Goal: Task Accomplishment & Management: Use online tool/utility

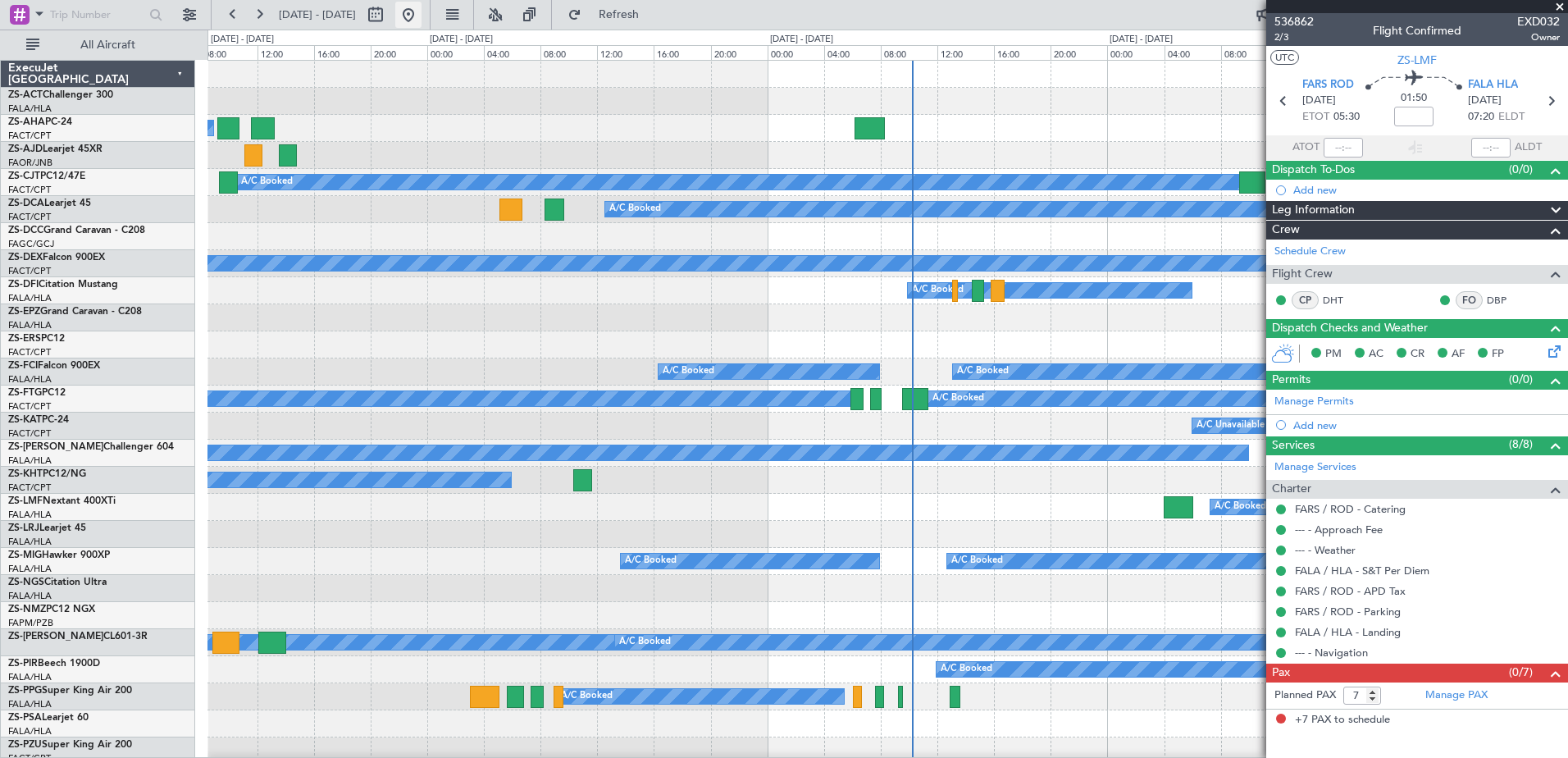
click at [421, 16] on button at bounding box center [408, 14] width 26 height 26
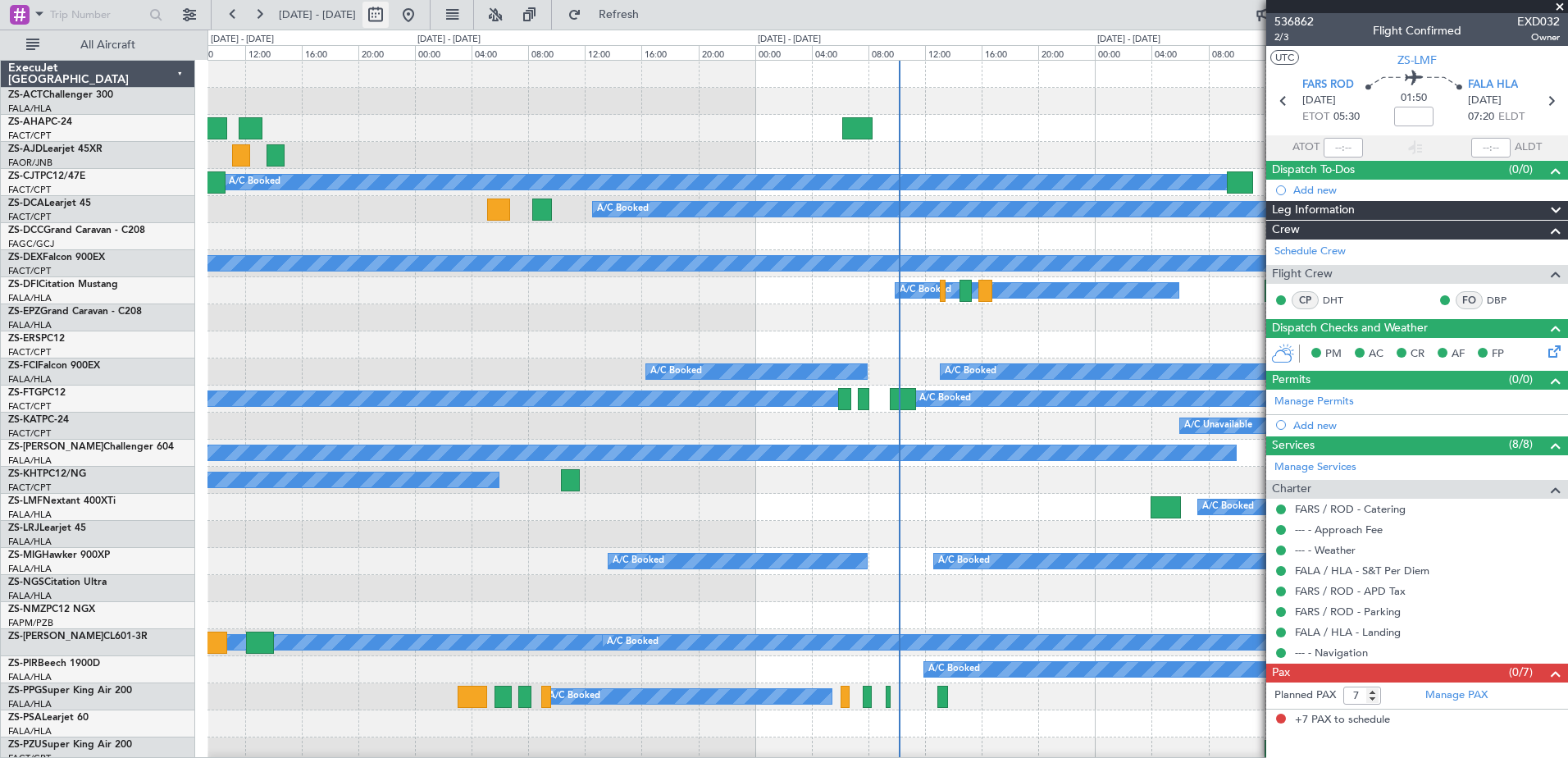
click at [388, 18] on button at bounding box center [375, 14] width 26 height 26
select select "9"
select select "2025"
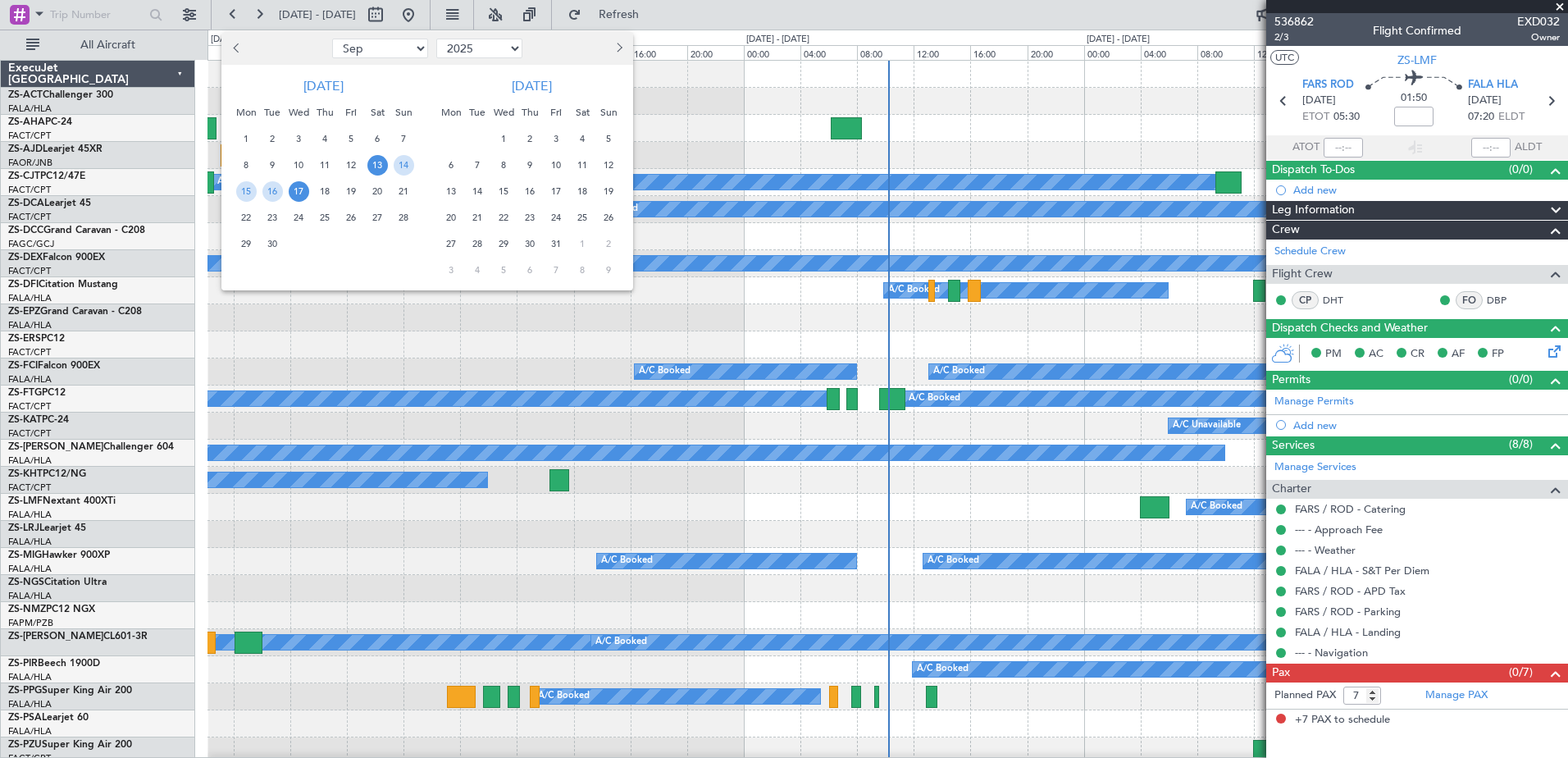
click at [619, 53] on span "Next month" at bounding box center [618, 48] width 10 height 10
select select "12"
click at [405, 219] on span "28" at bounding box center [404, 218] width 20 height 20
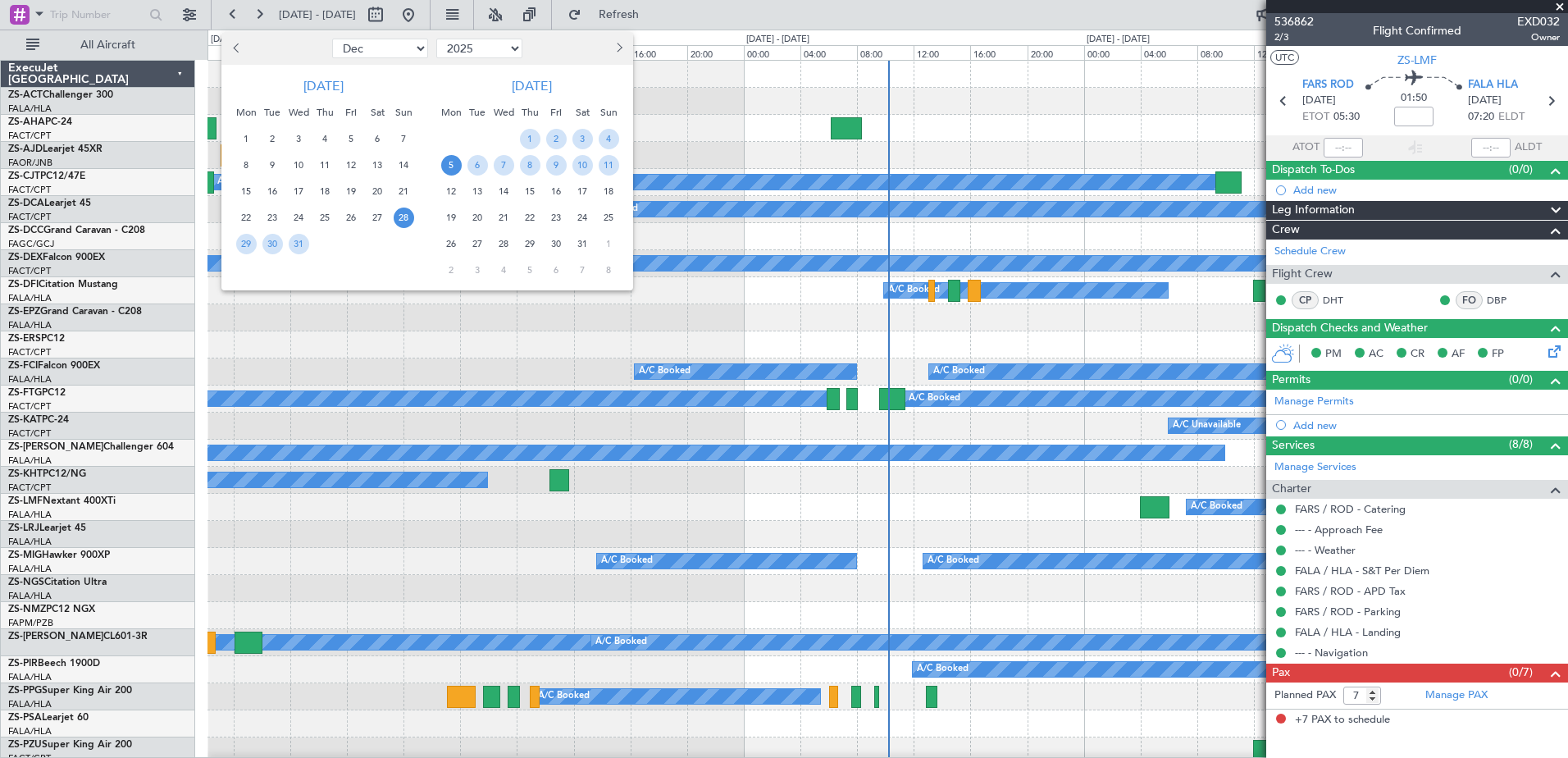
click at [460, 162] on span "5" at bounding box center [451, 165] width 20 height 20
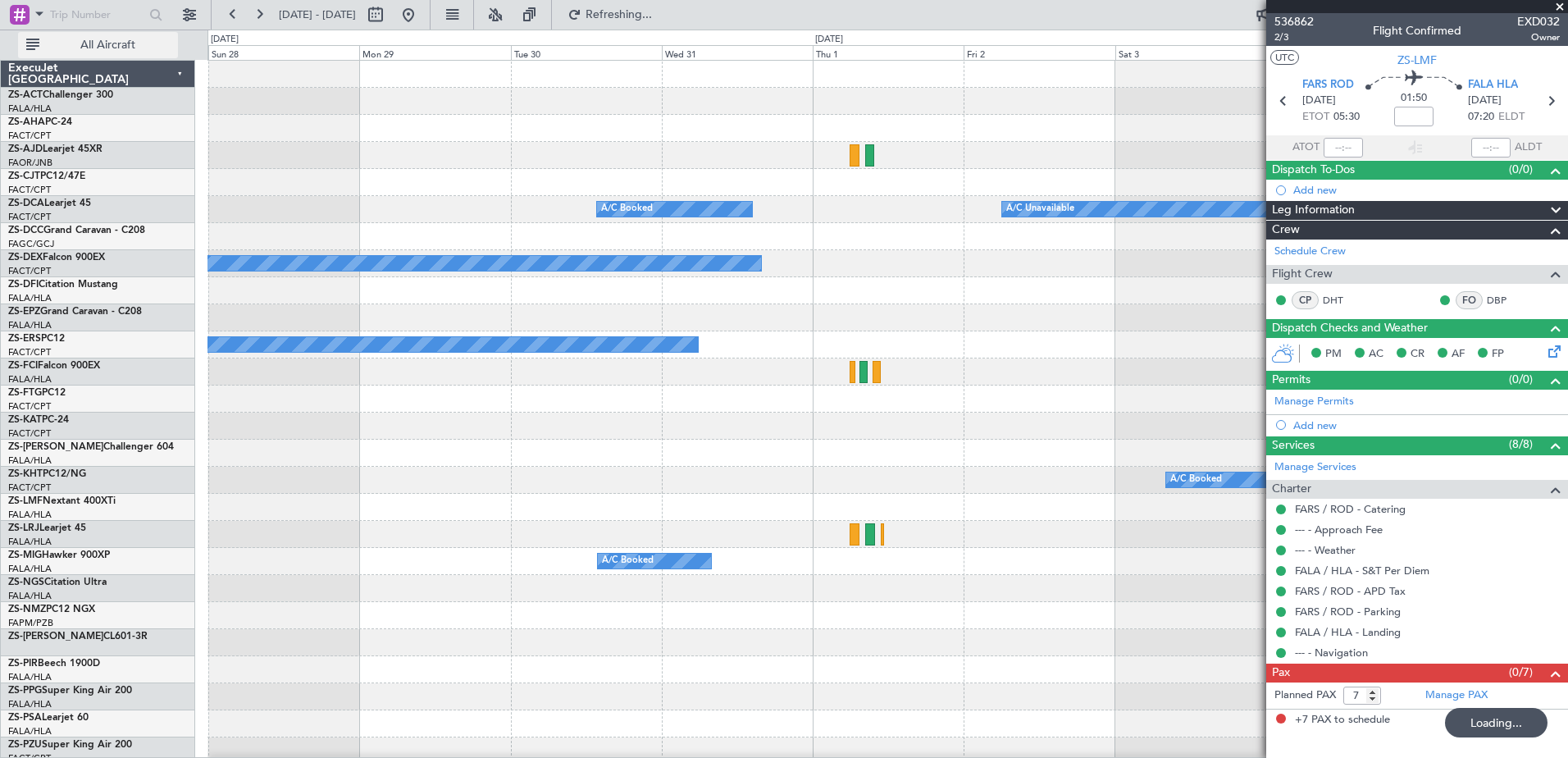
click at [95, 43] on span "All Aircraft" at bounding box center [108, 45] width 131 height 12
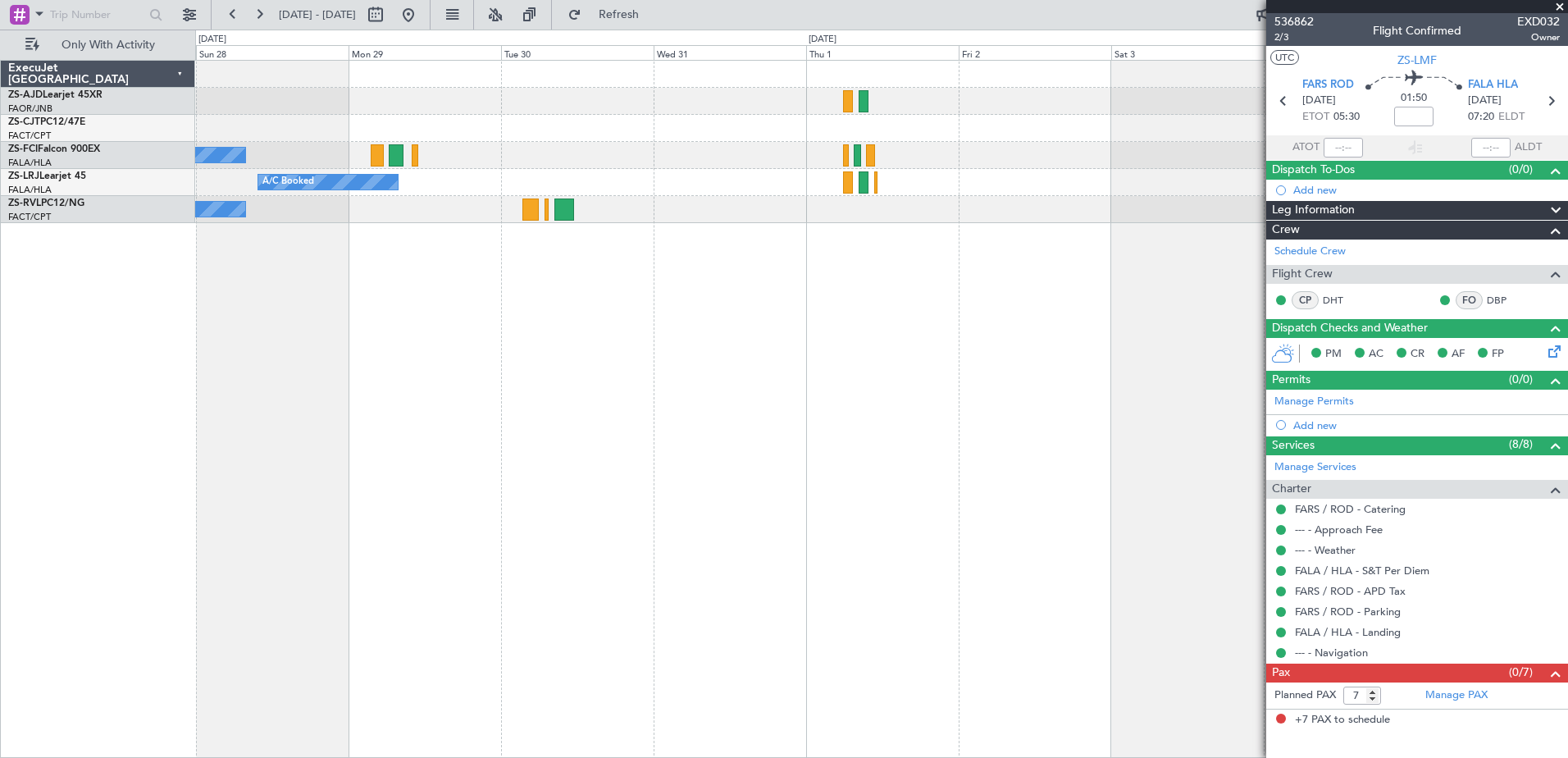
click at [1555, 16] on section "536862 2/3 Flight Confirmed EXD032 Owner UTC ZS-LMF FARS ROD [DATE] ETOT 05:30 …" at bounding box center [1416, 379] width 301 height 758
drag, startPoint x: 1559, startPoint y: 6, endPoint x: 1519, endPoint y: 31, distance: 47.2
click at [1556, 8] on span at bounding box center [1560, 8] width 17 height 15
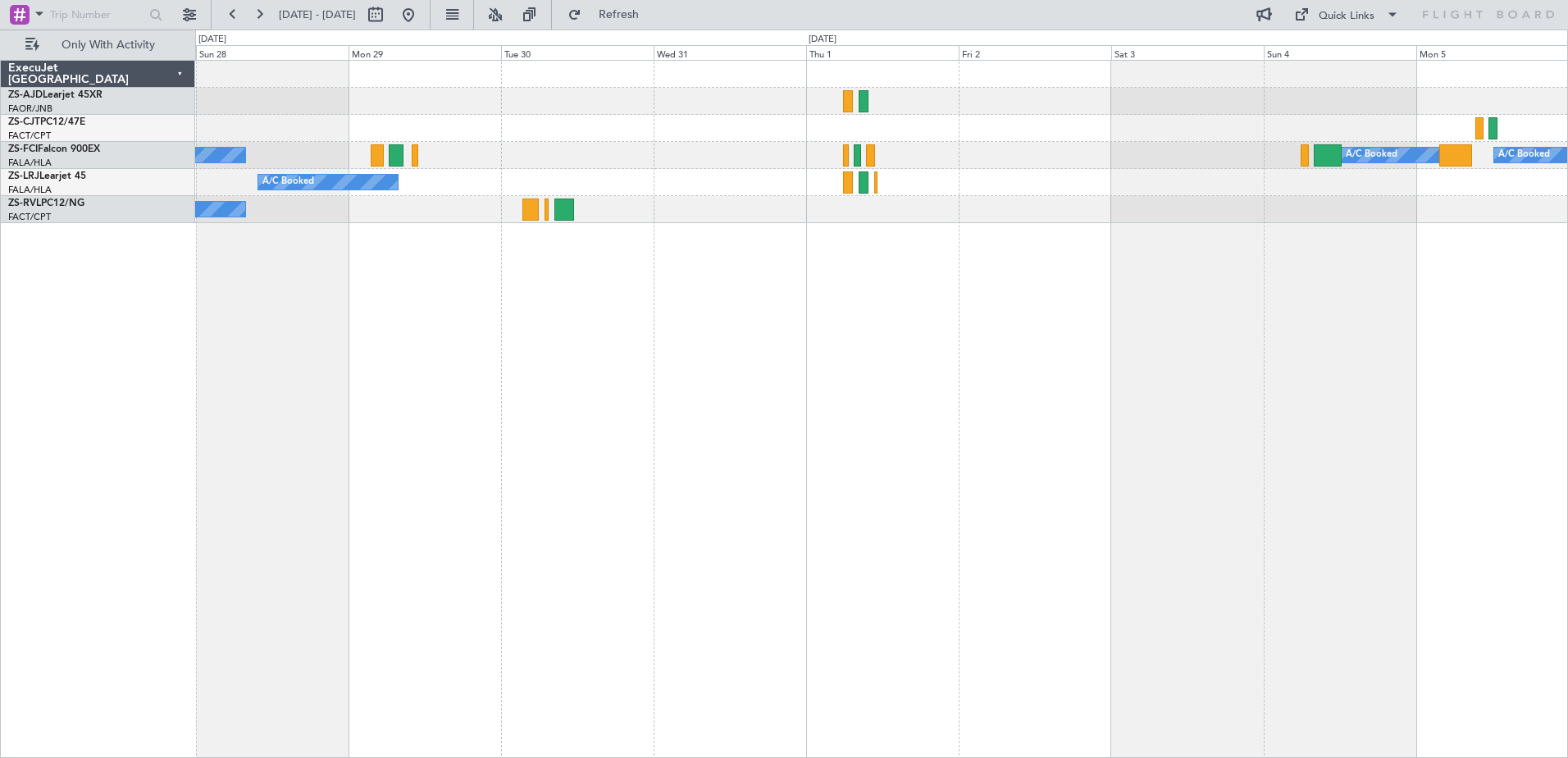
type input "0"
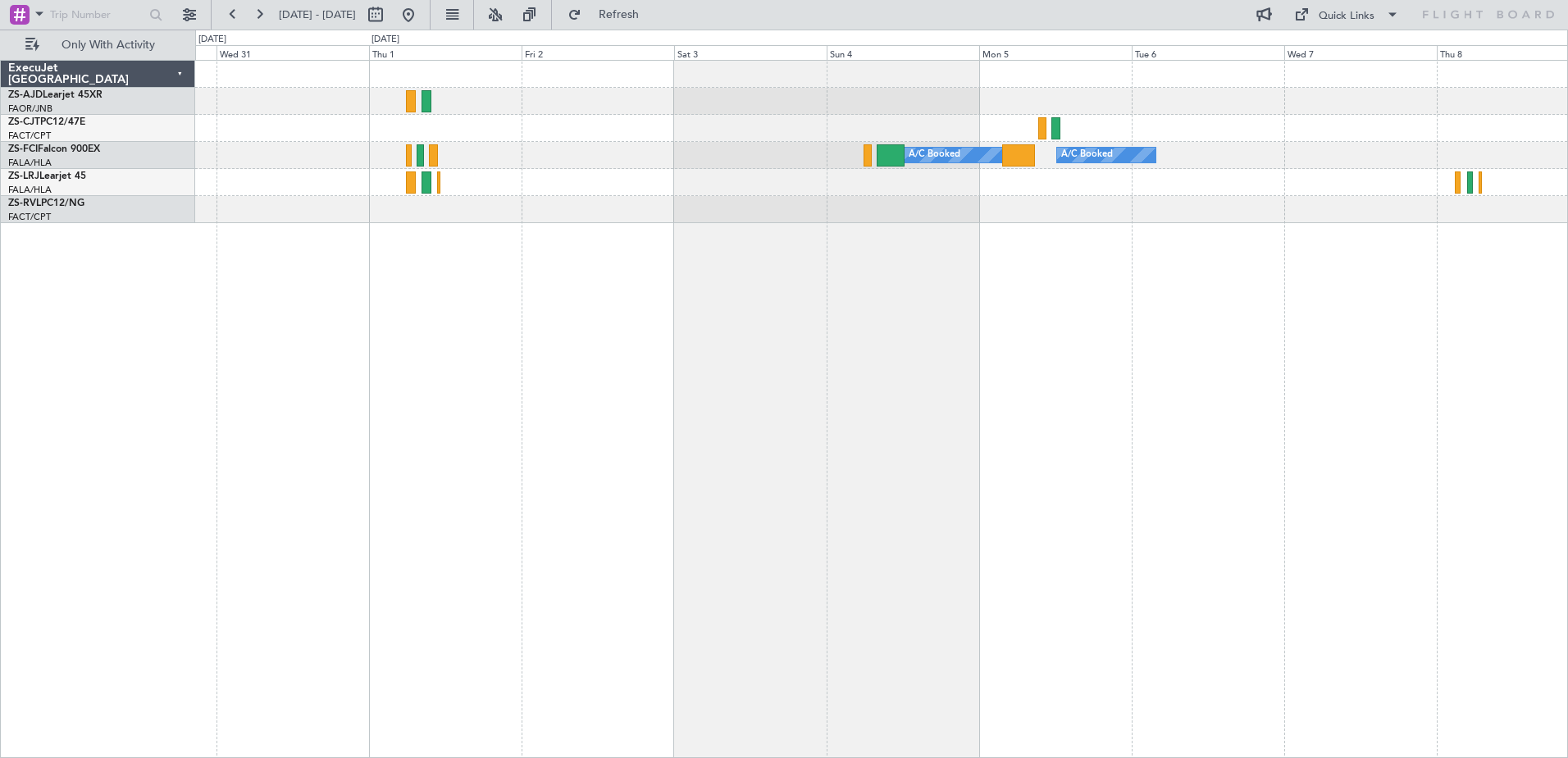
click at [866, 256] on div "A/C Booked A/C Booked A/C Booked A/C Booked" at bounding box center [882, 410] width 1373 height 699
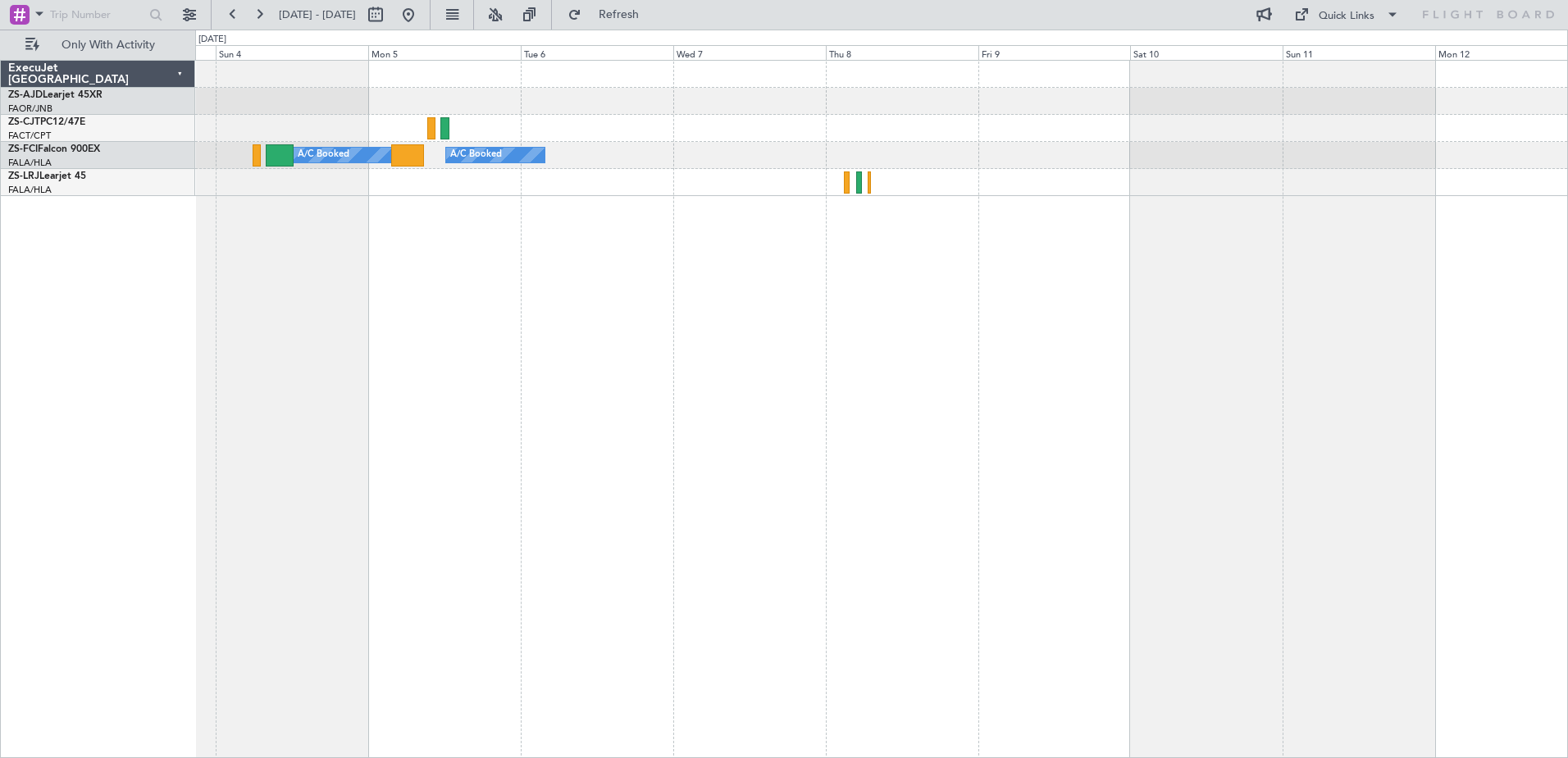
click at [774, 297] on div "A/C Booked A/C Booked" at bounding box center [882, 410] width 1373 height 699
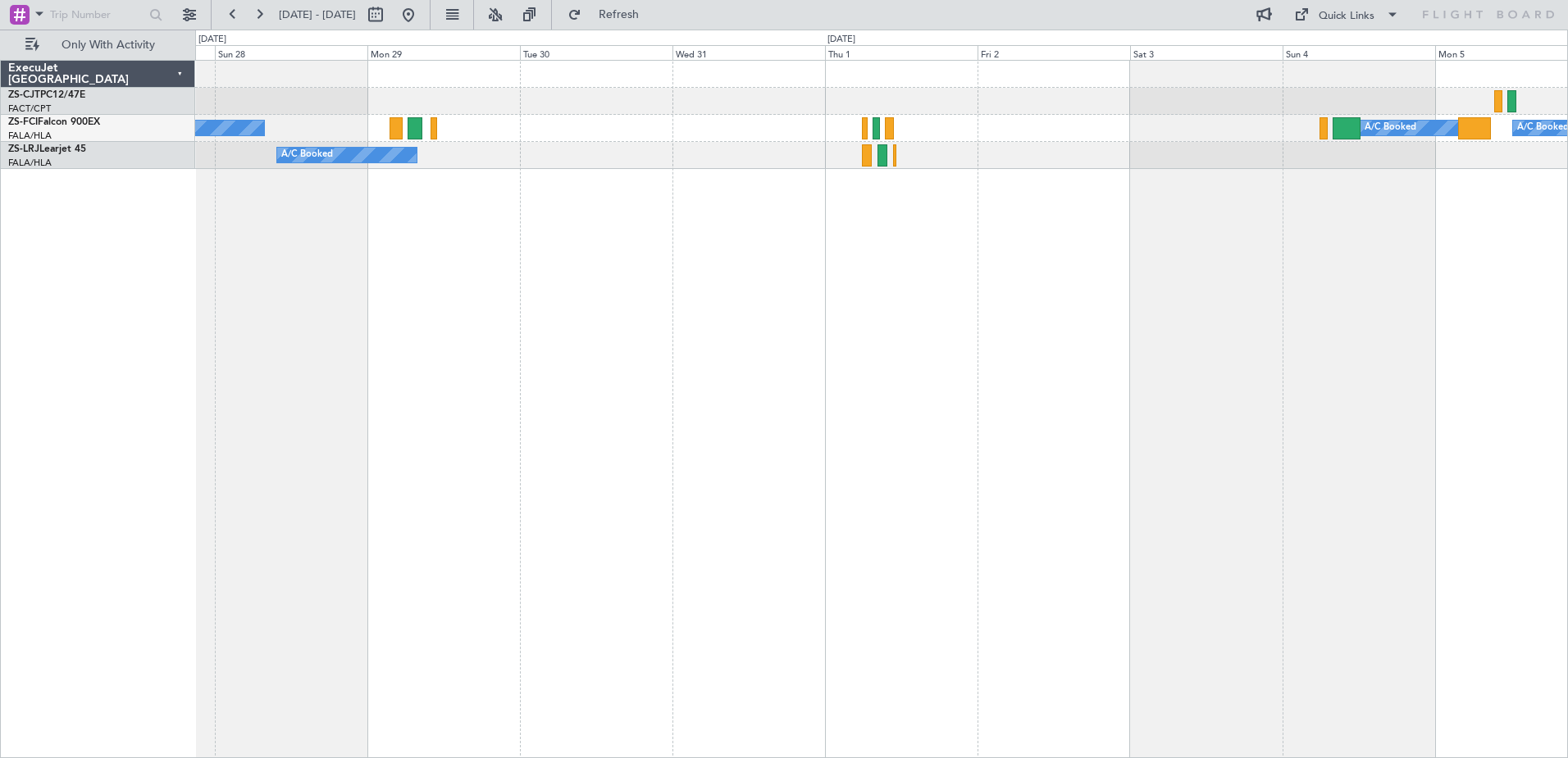
click at [1567, 353] on html "[DATE] - [DATE] Refresh Quick Links Only With Activity A/C Booked A/C Booked A/…" at bounding box center [784, 379] width 1568 height 758
